Goal: Check status: Check status

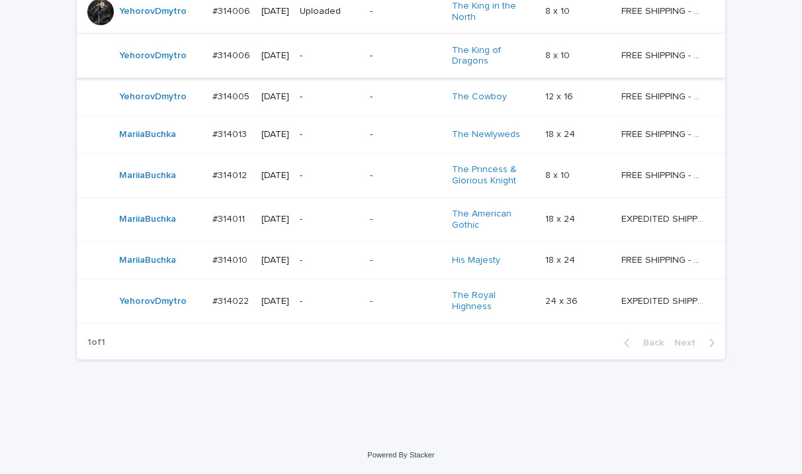
scroll to position [1055, 0]
click at [334, 309] on div "-" at bounding box center [330, 302] width 60 height 22
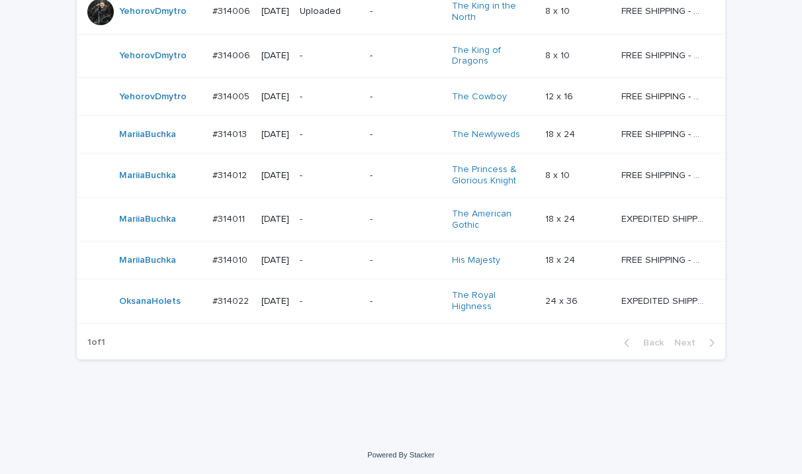
scroll to position [1055, 0]
click at [335, 306] on p "-" at bounding box center [330, 301] width 60 height 11
